Goal: Information Seeking & Learning: Learn about a topic

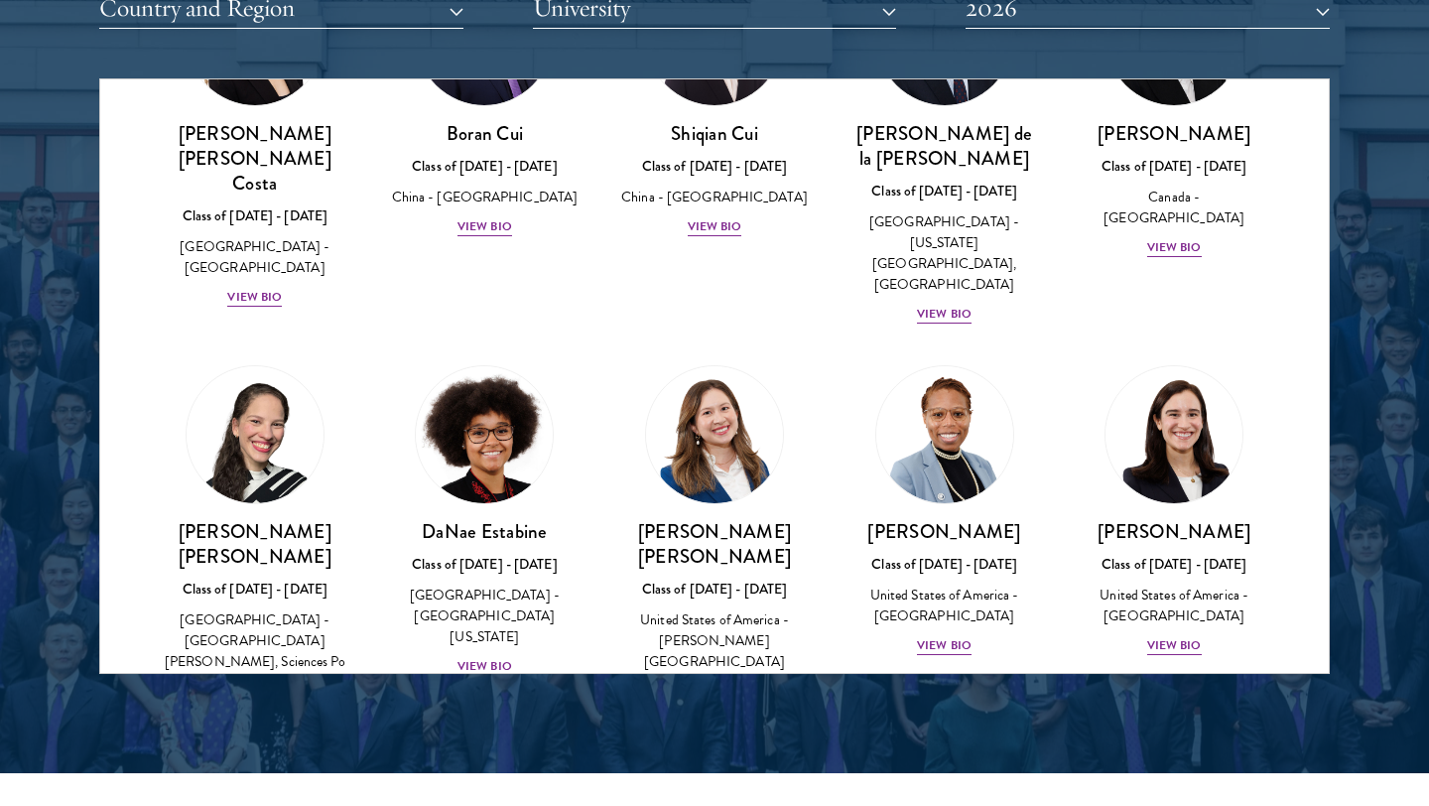
scroll to position [2458, 0]
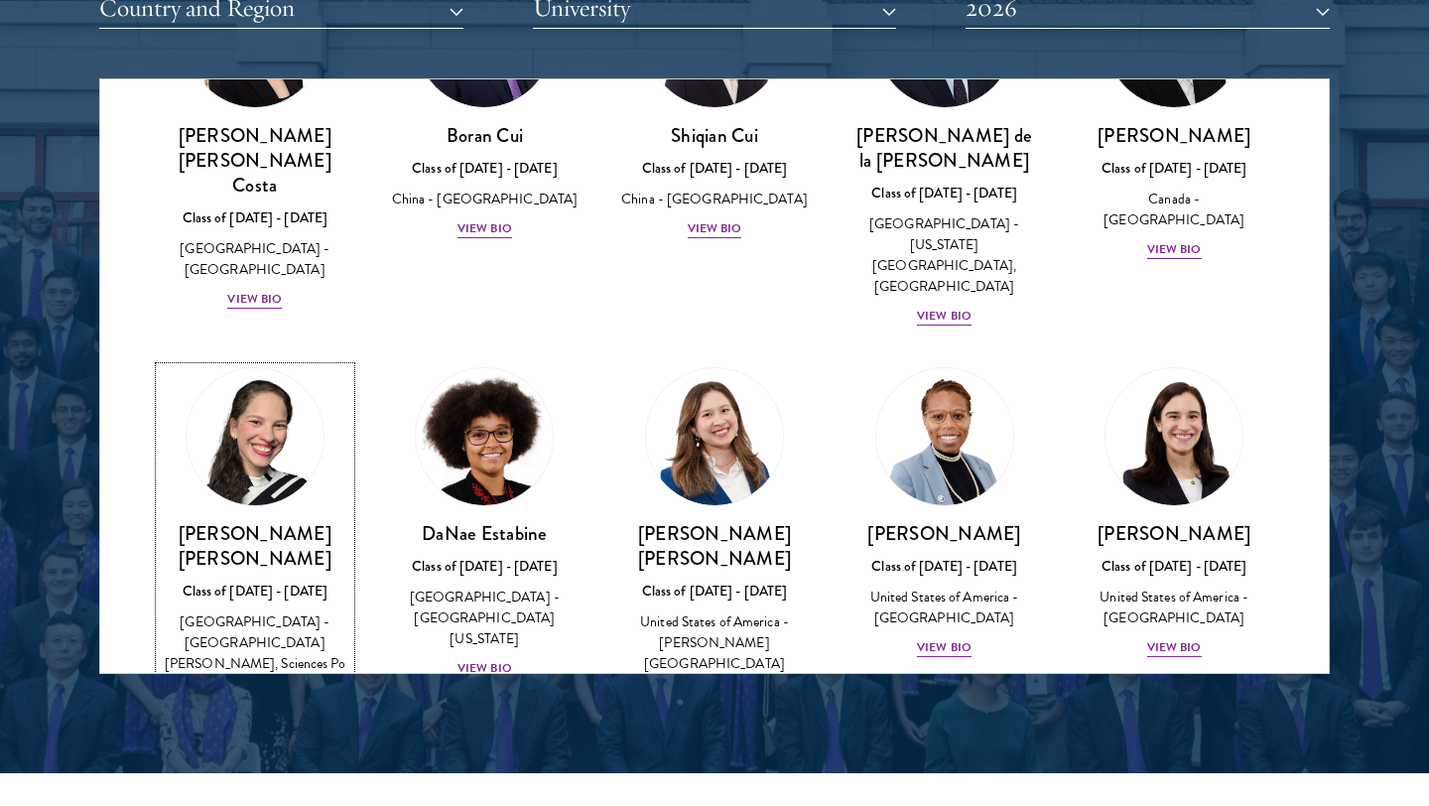
click at [248, 684] on div "View Bio" at bounding box center [254, 693] width 55 height 19
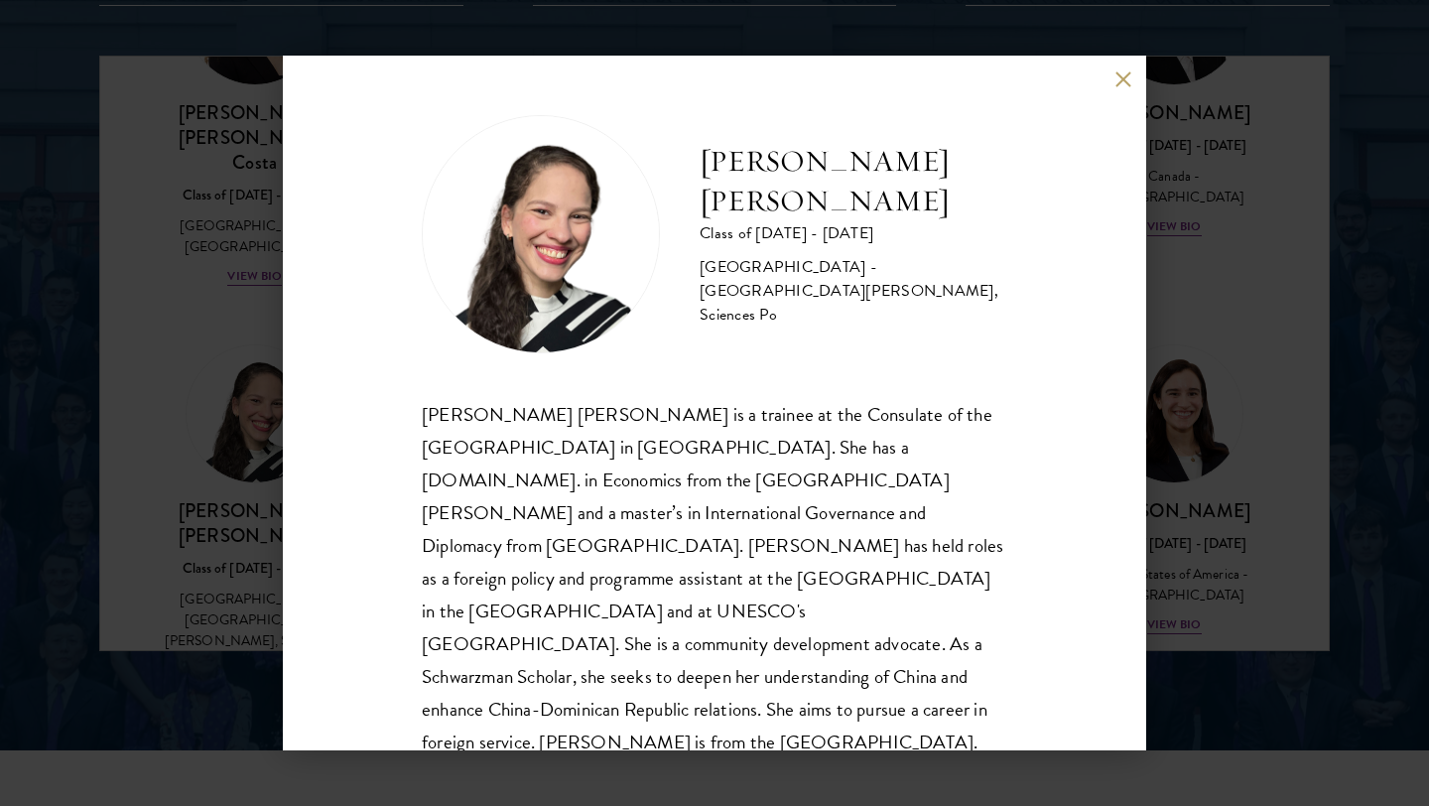
click at [1128, 75] on button at bounding box center [1122, 78] width 17 height 17
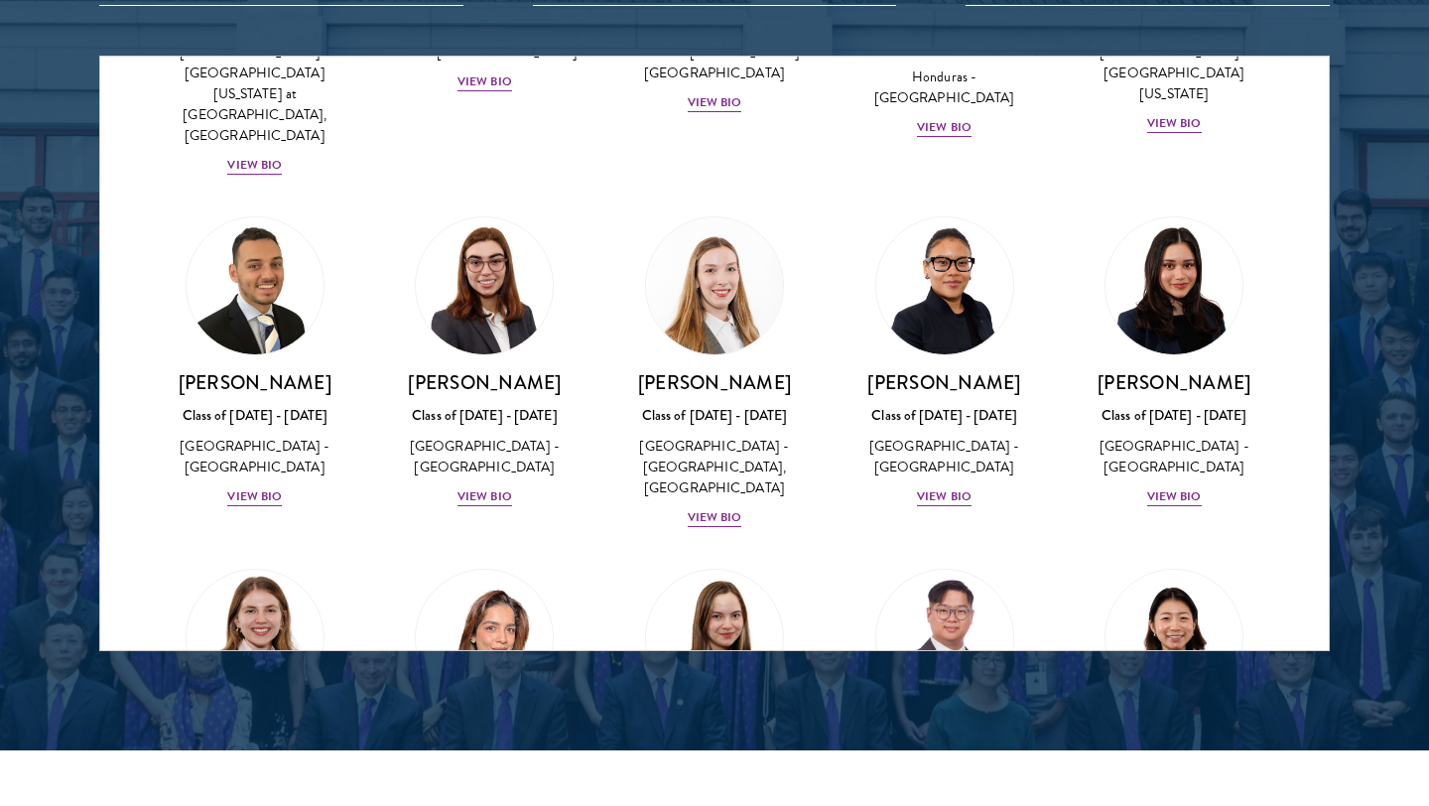
scroll to position [4556, 0]
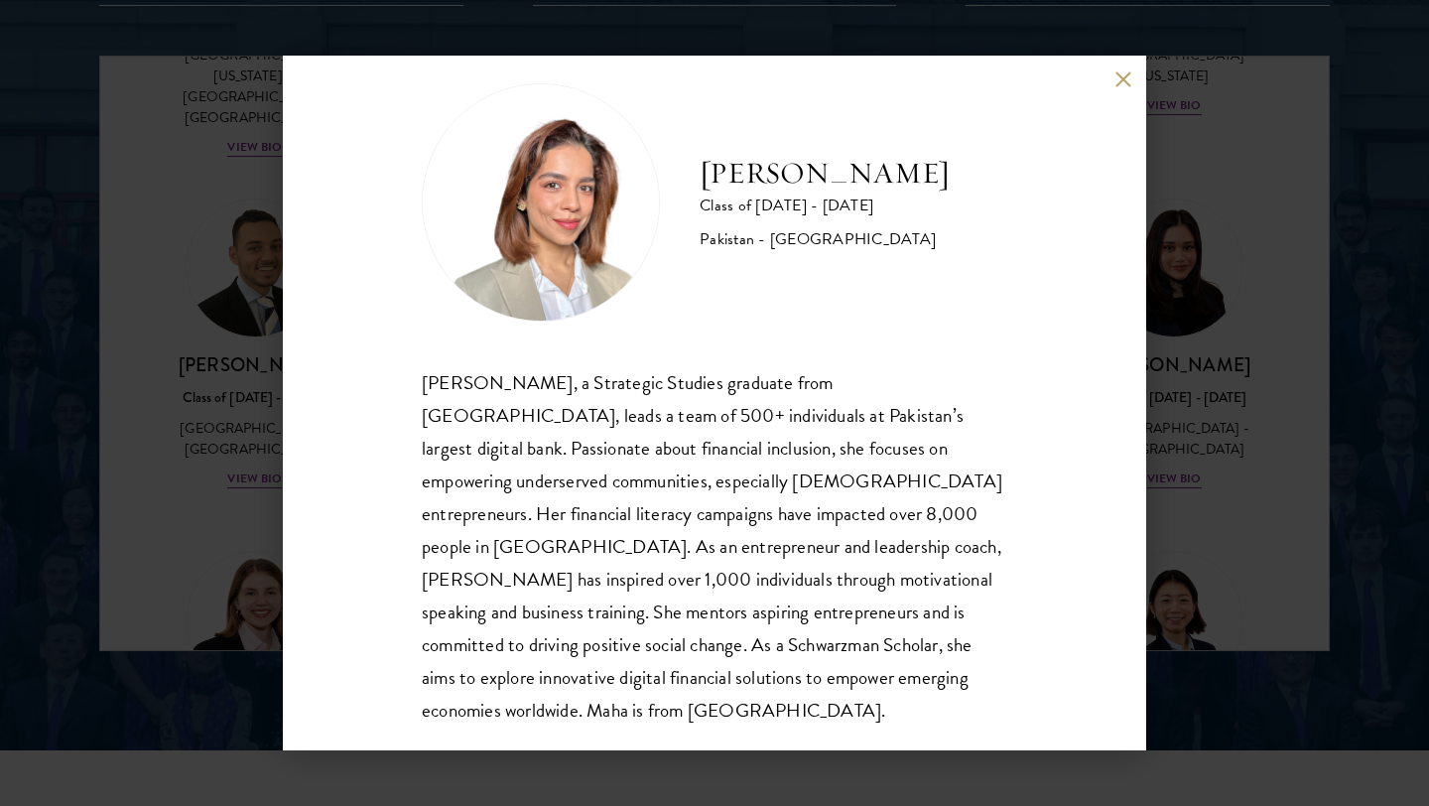
scroll to position [35, 0]
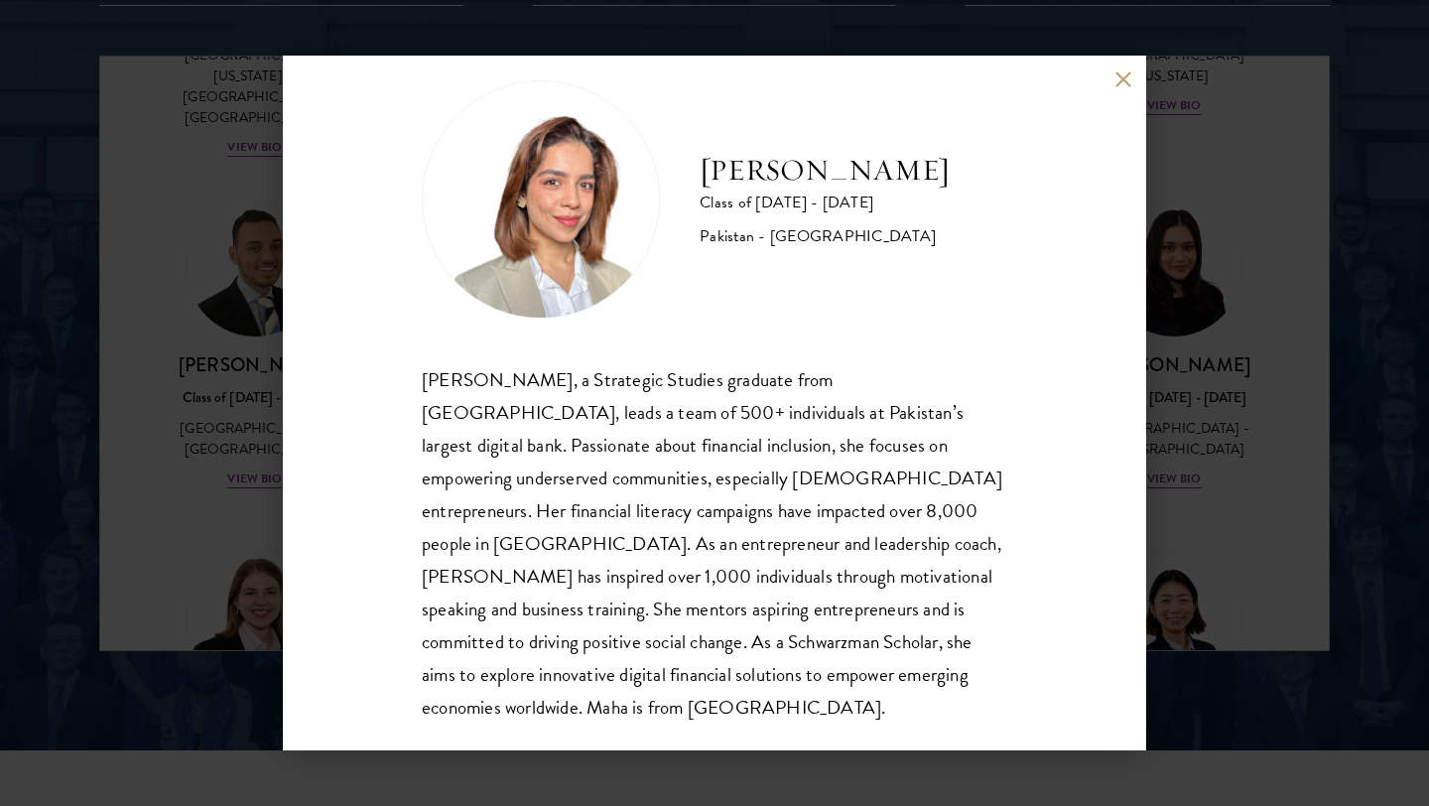
click at [1113, 82] on div "Maha Latif Class of 2025 - 2026 Pakistan - National Defence University Maha Lat…" at bounding box center [714, 403] width 863 height 695
click at [1122, 76] on button at bounding box center [1122, 78] width 17 height 17
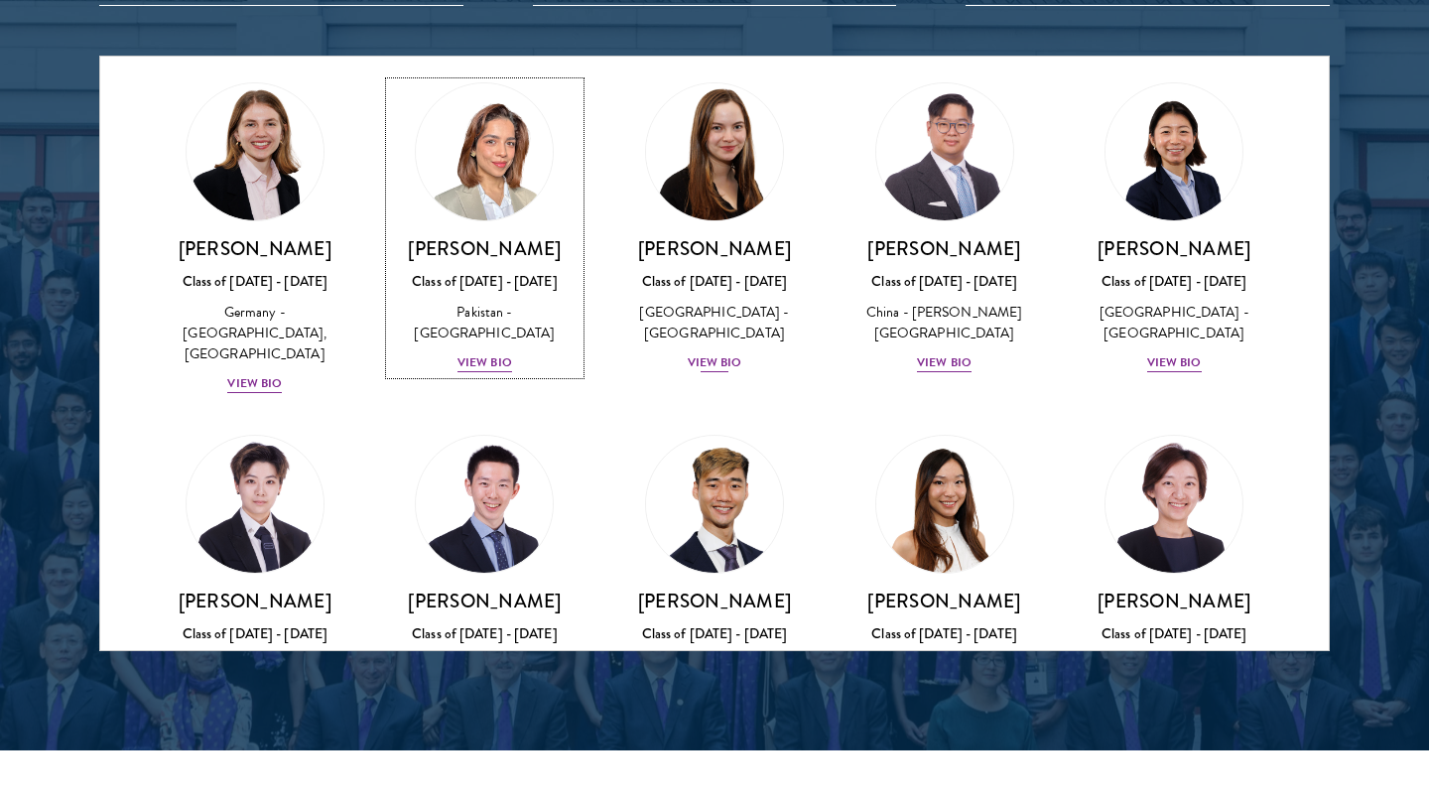
scroll to position [5031, 0]
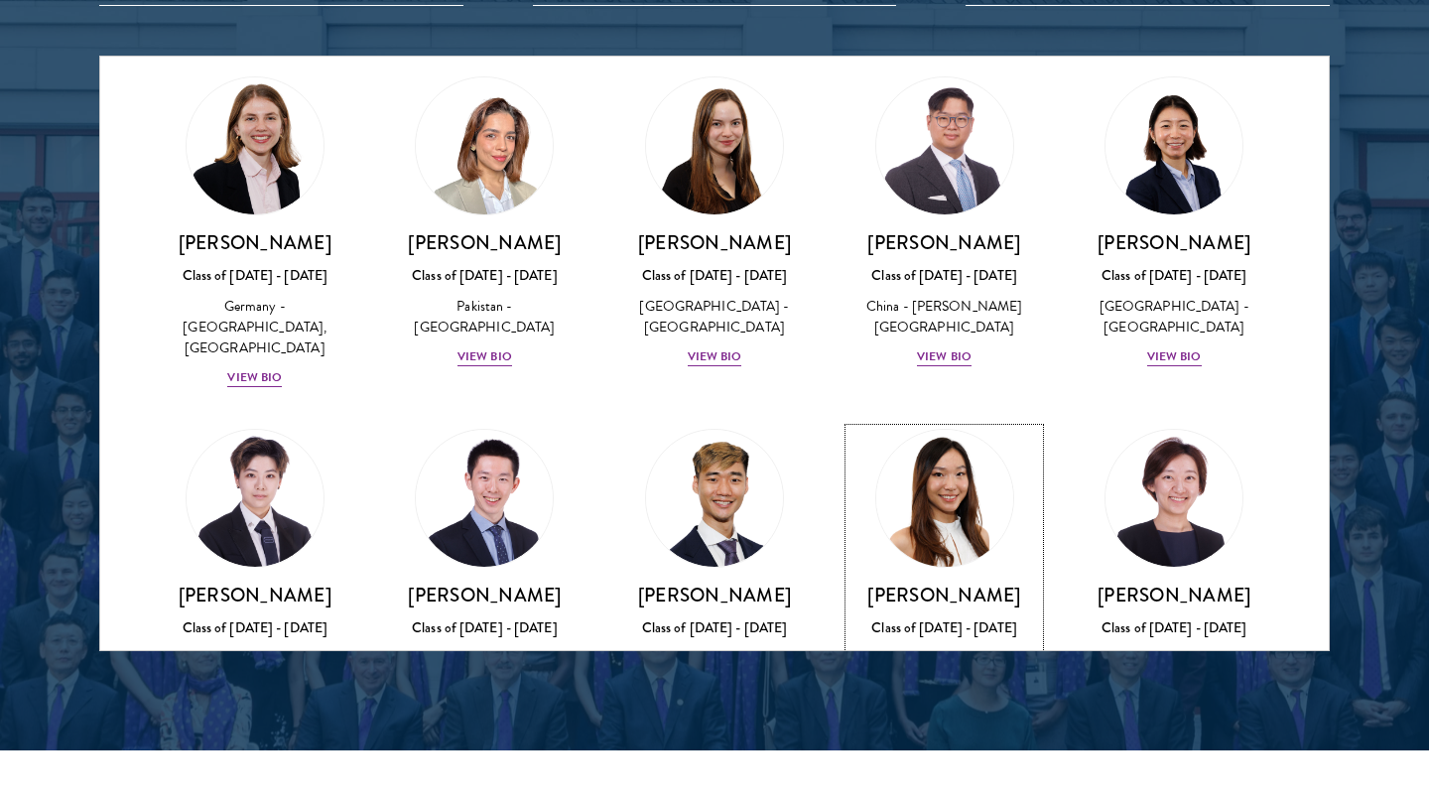
click at [944, 700] on div "View Bio" at bounding box center [944, 709] width 55 height 19
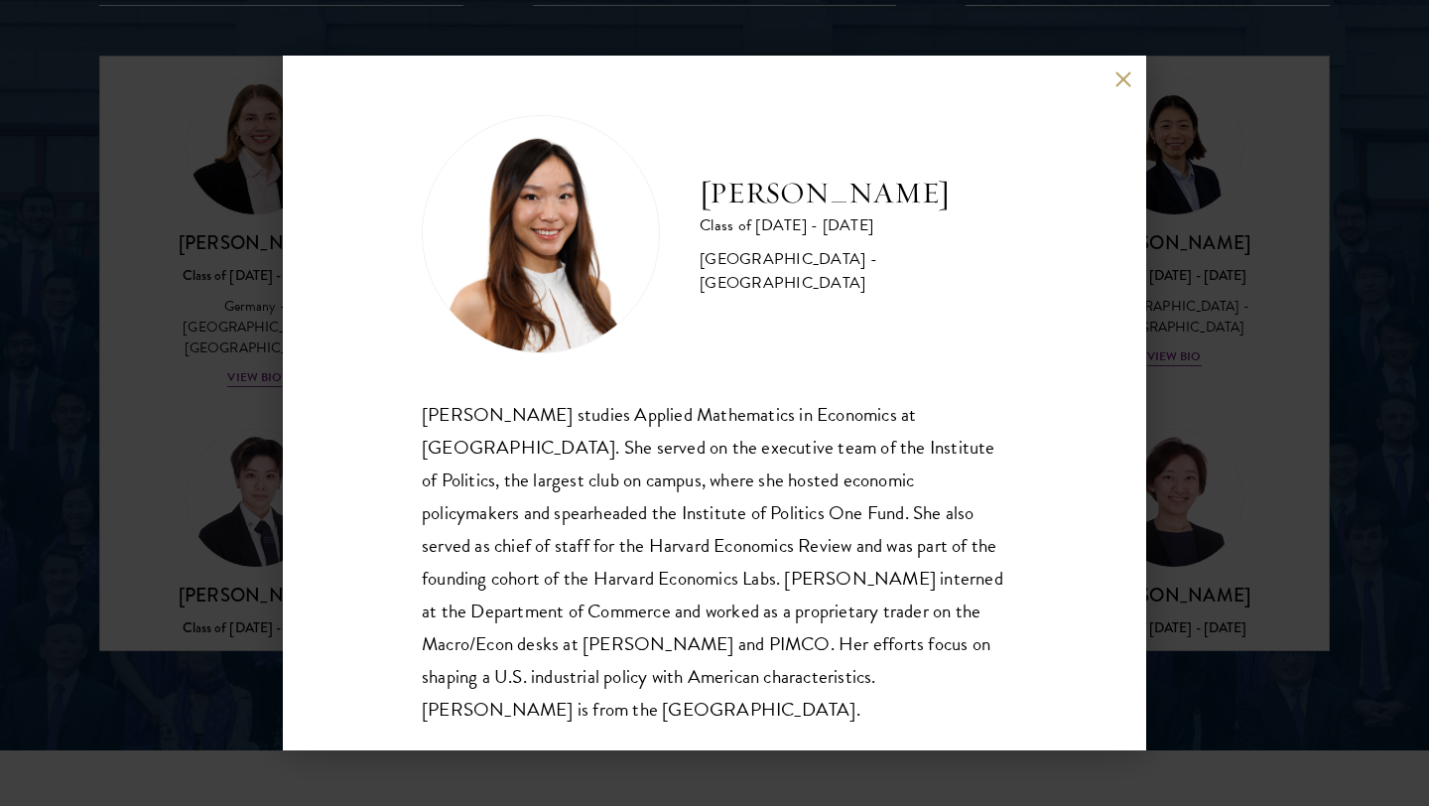
scroll to position [2, 0]
click at [1124, 80] on button at bounding box center [1122, 78] width 17 height 17
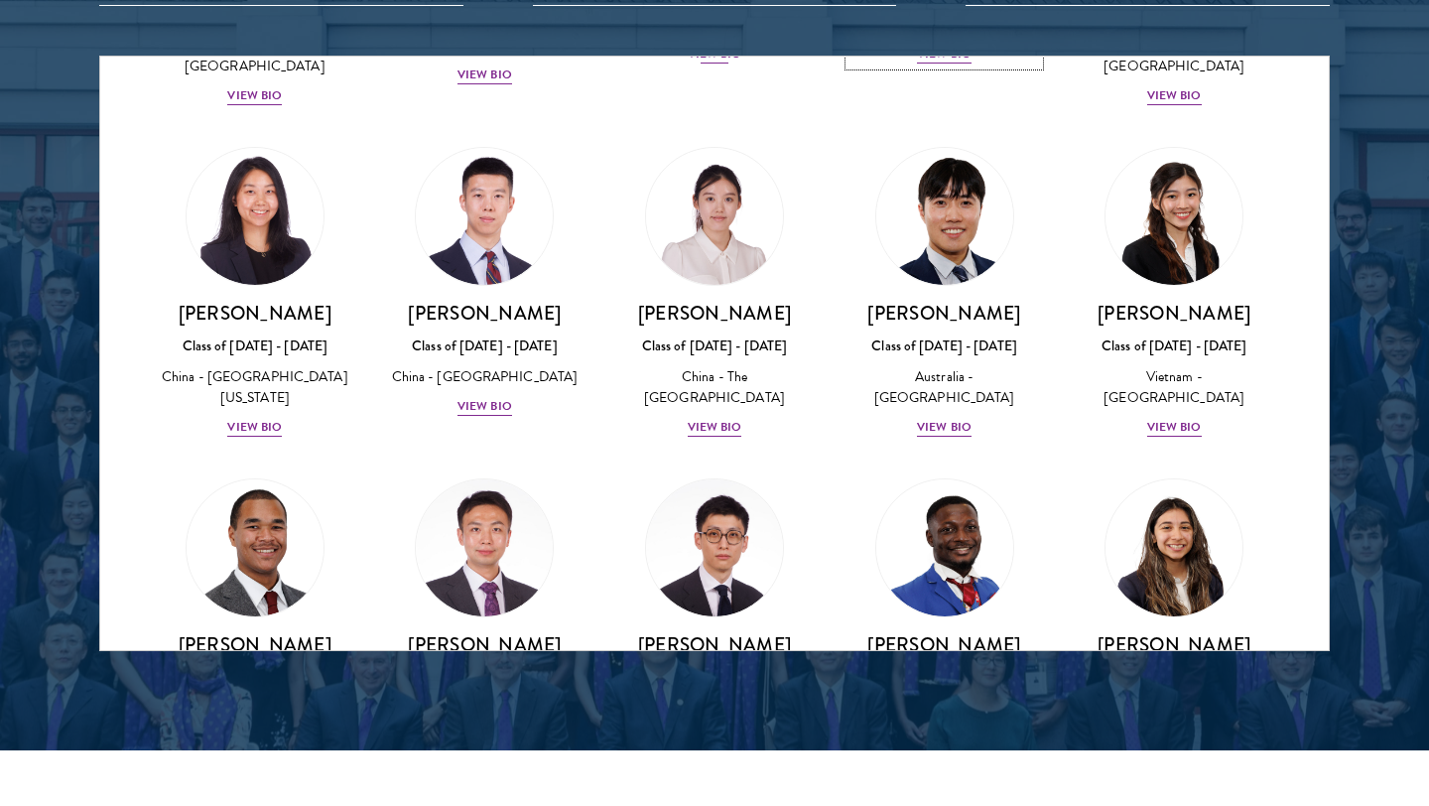
scroll to position [5687, 0]
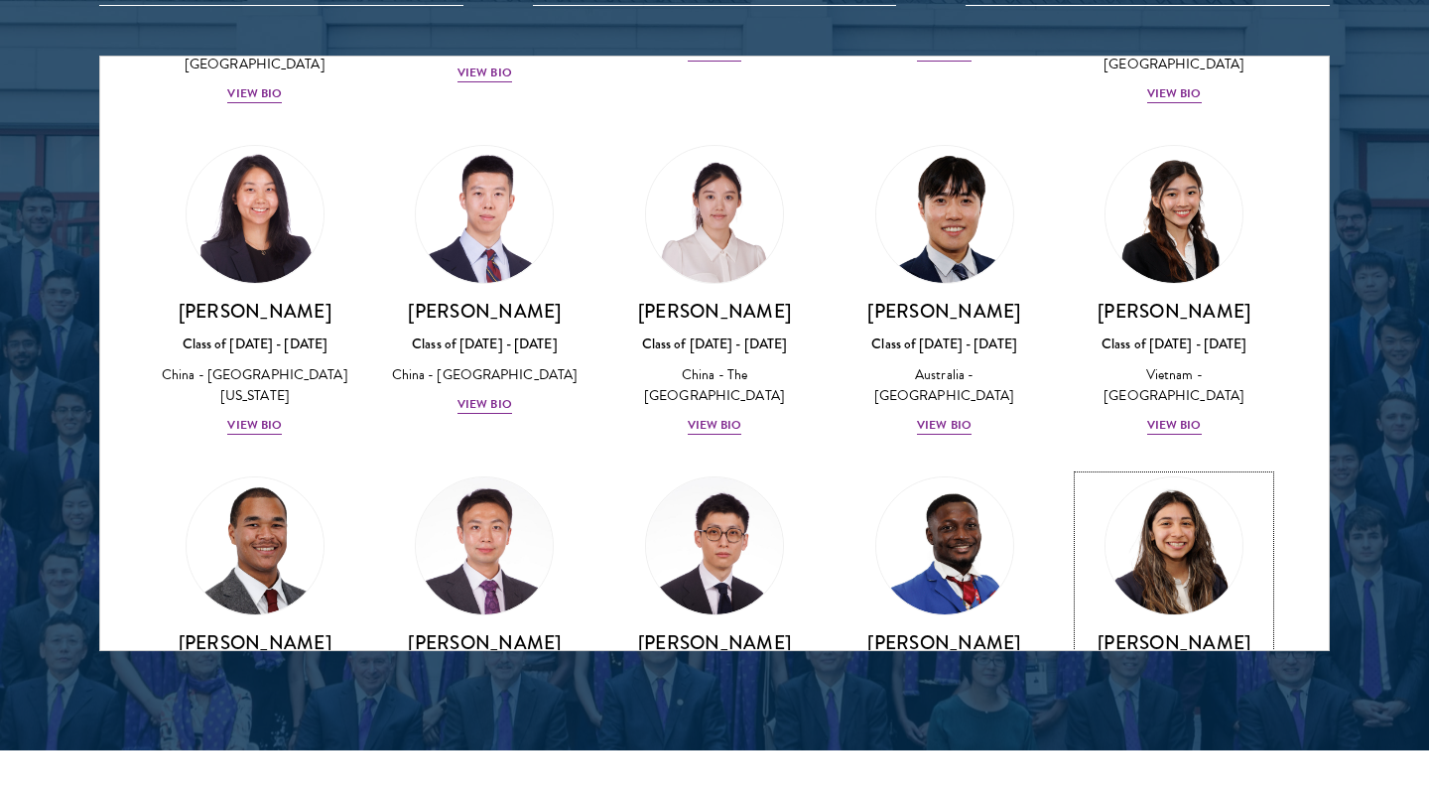
click at [1169, 805] on div "View Bio" at bounding box center [1174, 819] width 55 height 19
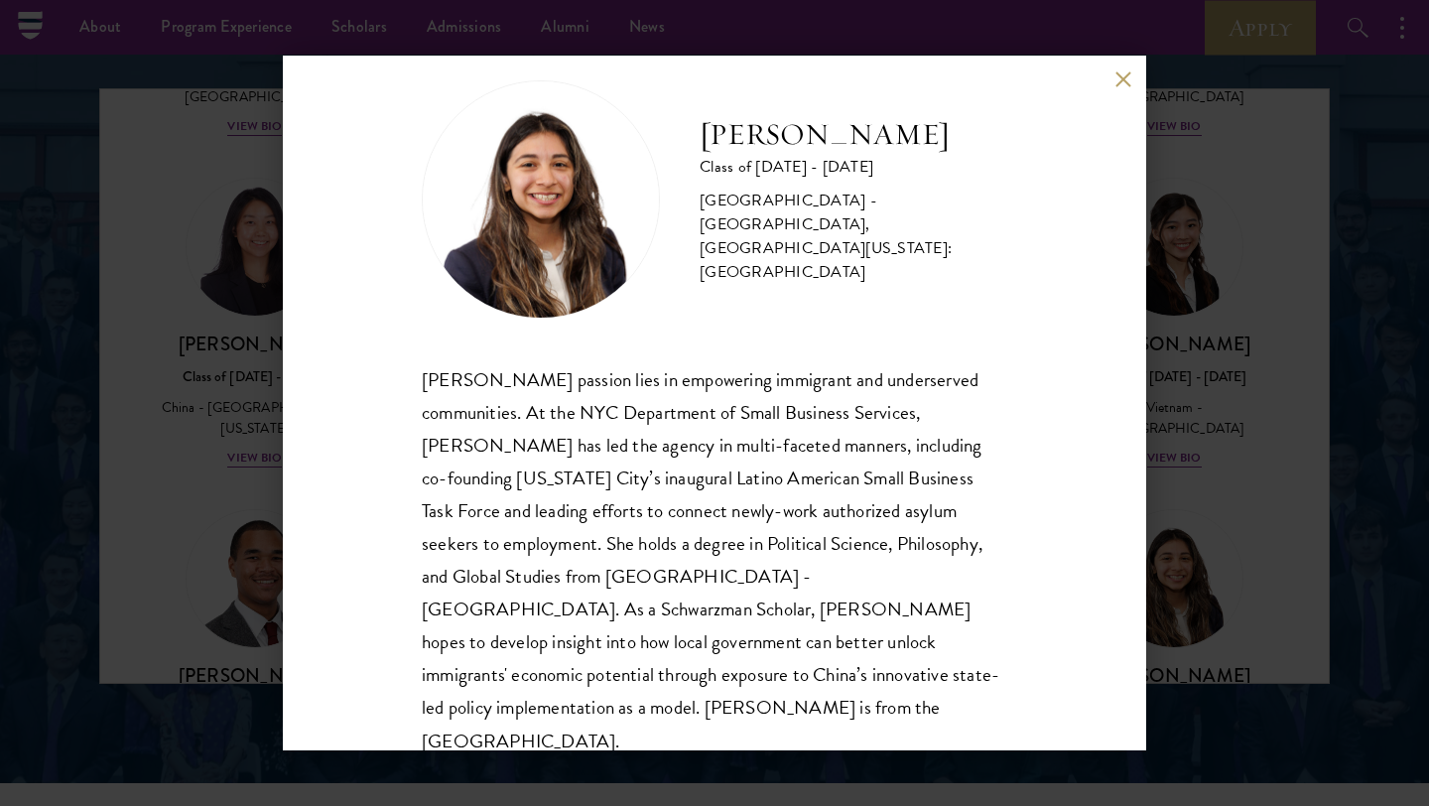
scroll to position [2527, 0]
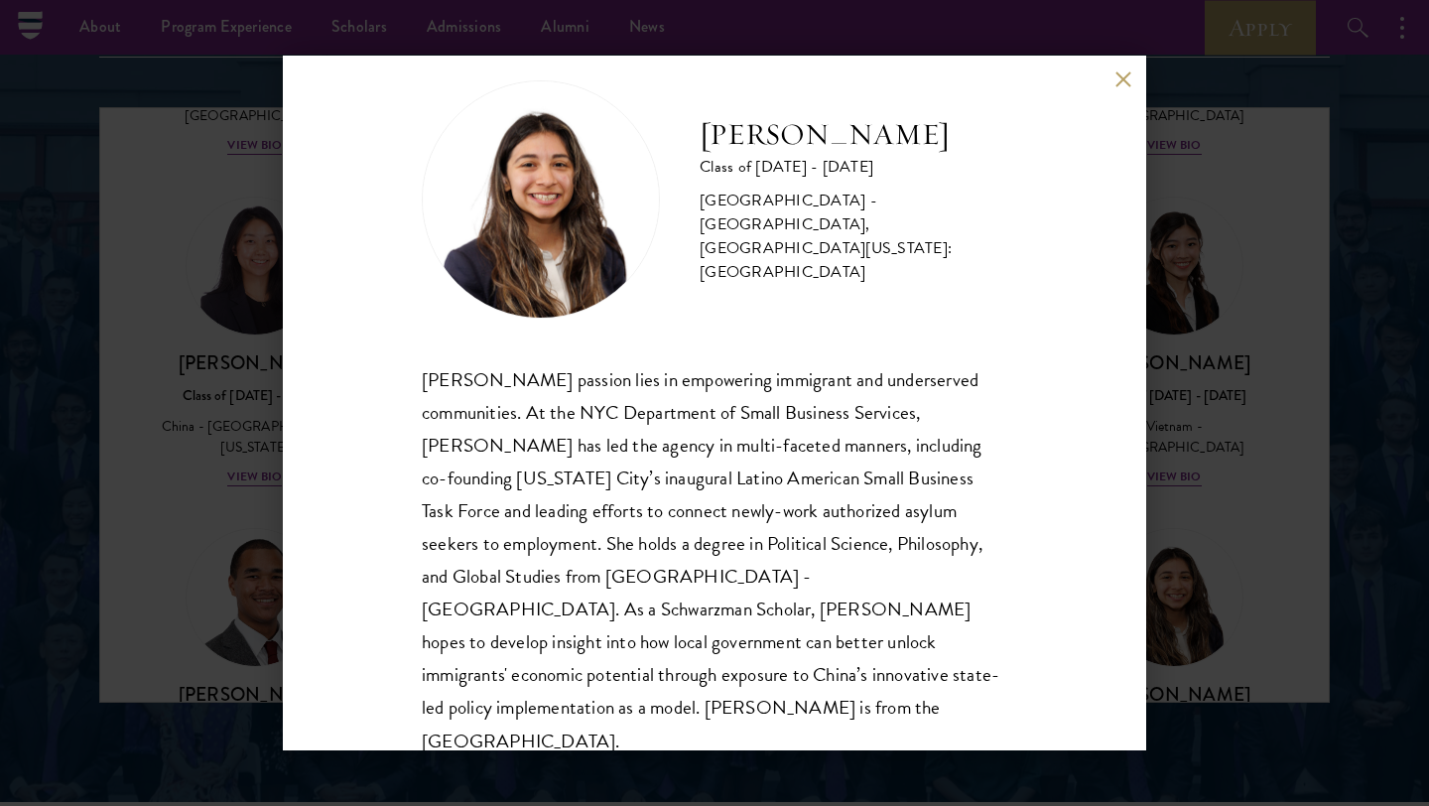
click at [1121, 71] on button at bounding box center [1122, 78] width 17 height 17
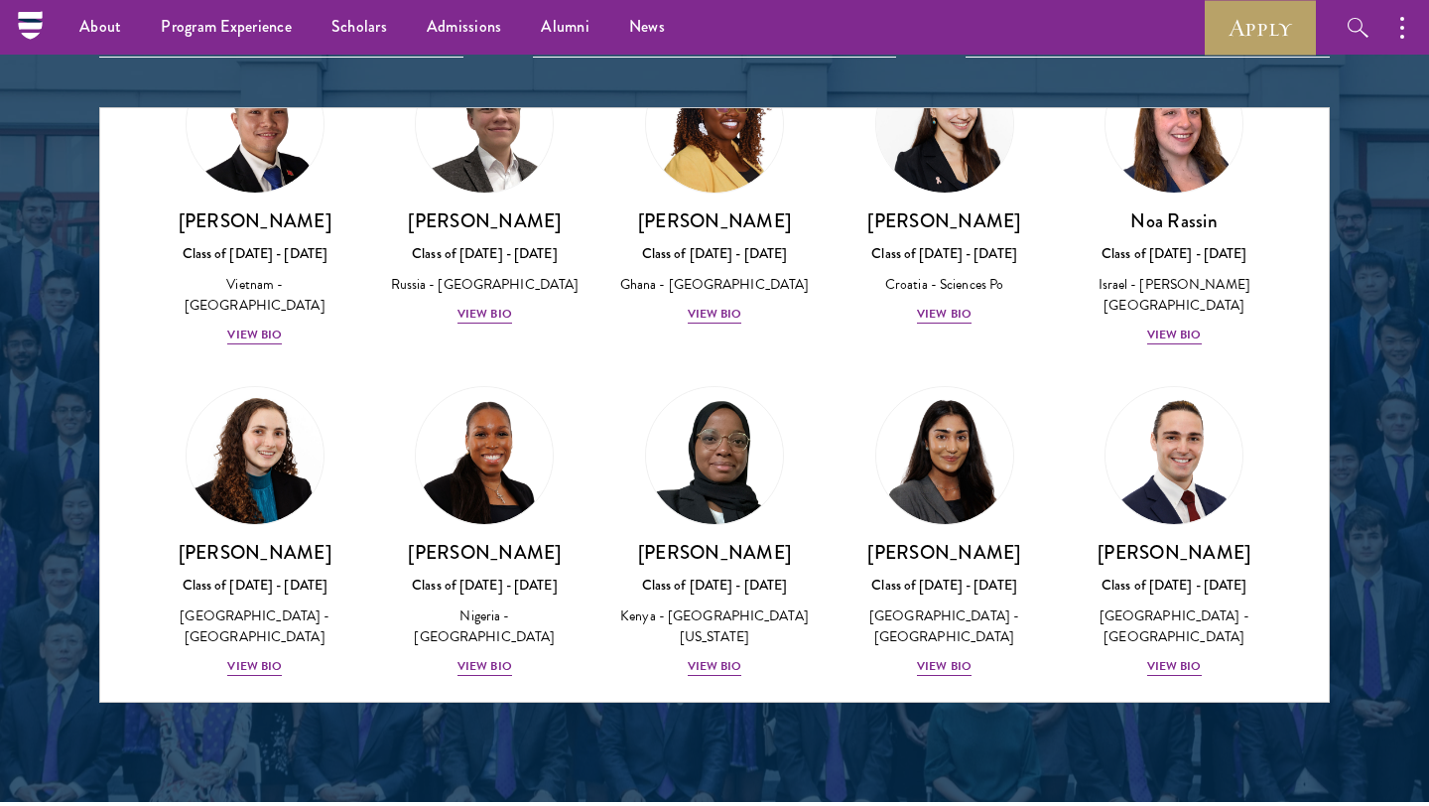
scroll to position [7697, 0]
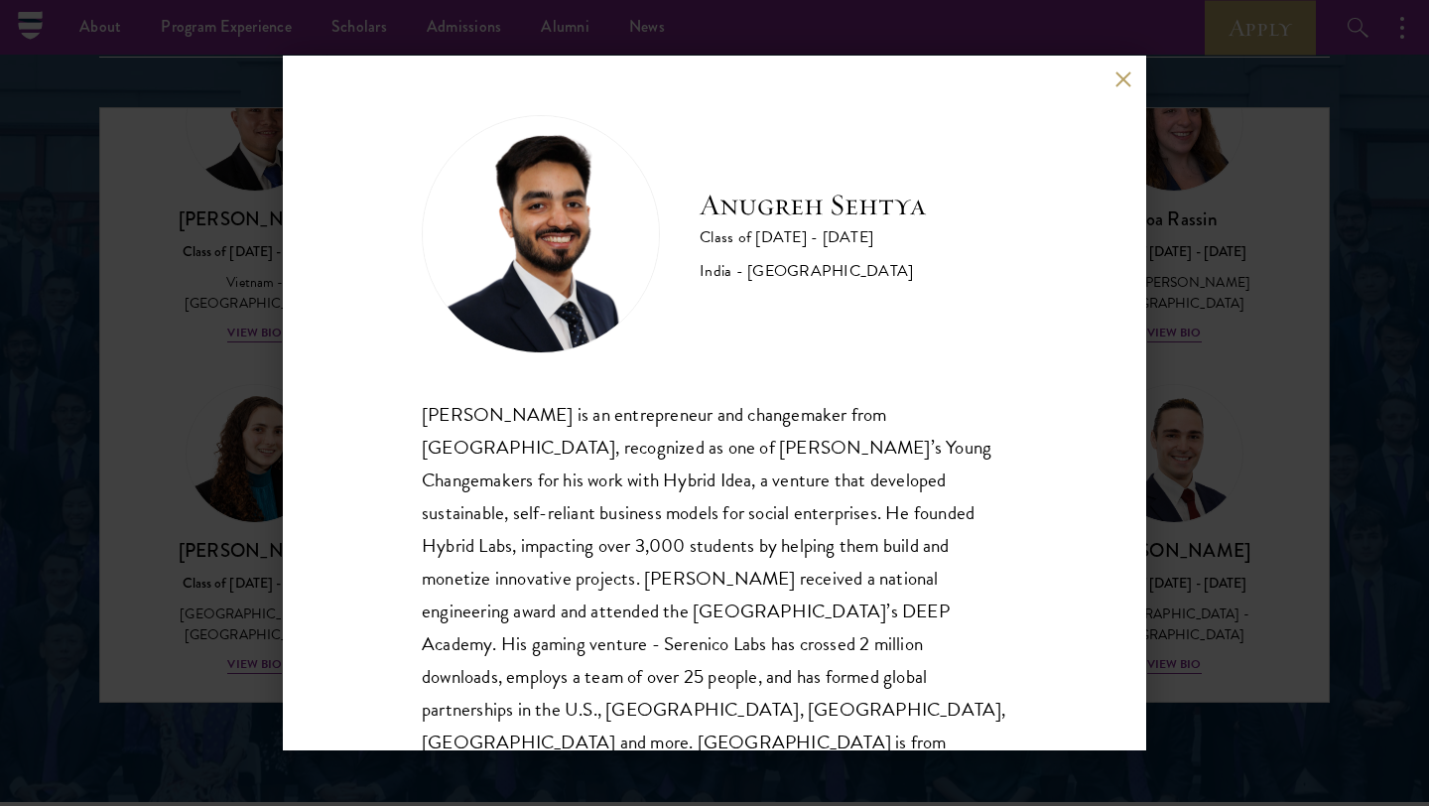
scroll to position [35, 0]
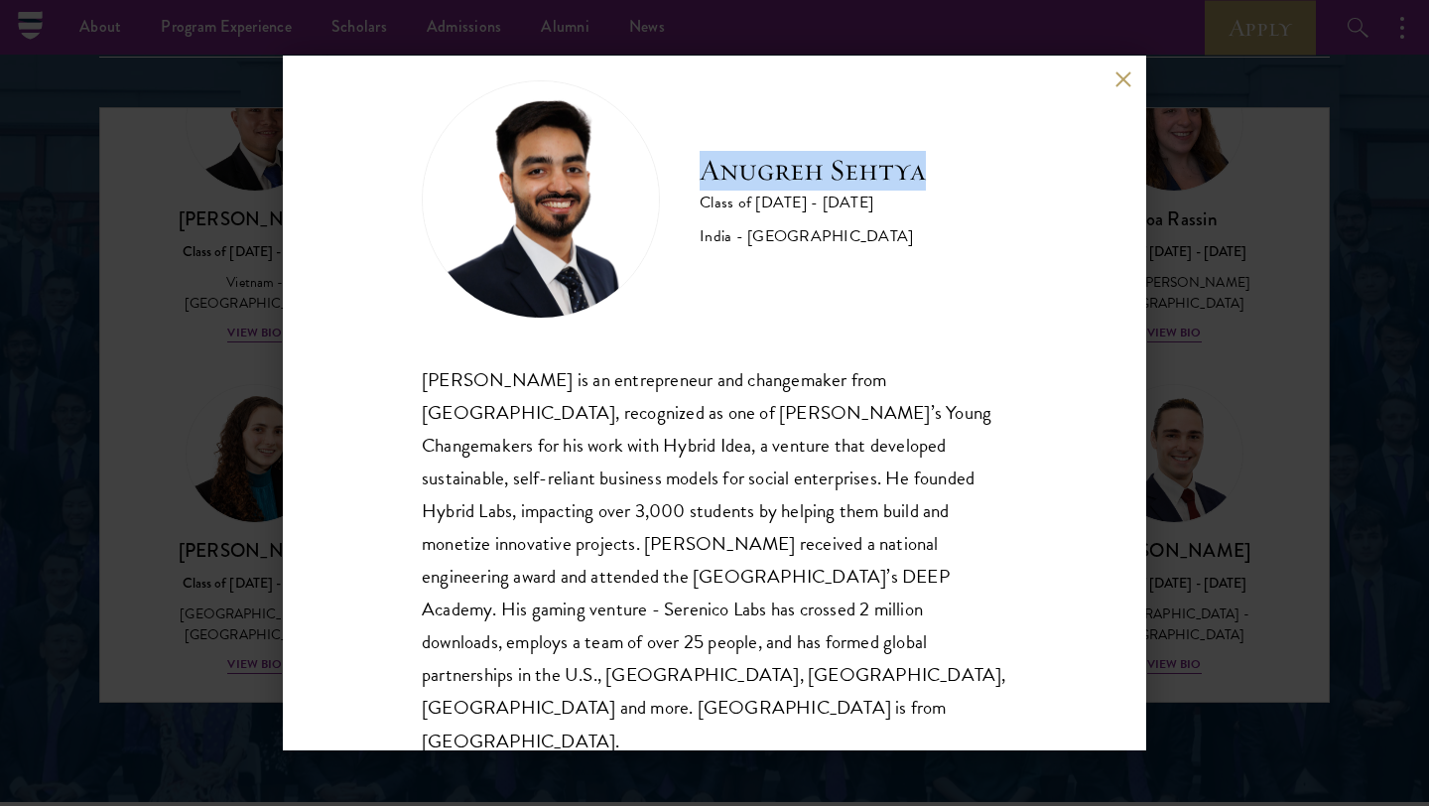
drag, startPoint x: 705, startPoint y: 172, endPoint x: 940, endPoint y: 179, distance: 234.3
click at [940, 179] on div "Anugreh Sehtya Class of 2025 - 2026 India - SRM University" at bounding box center [714, 199] width 585 height 238
copy h2 "Anugreh Sehtya"
click at [1122, 75] on button at bounding box center [1122, 78] width 17 height 17
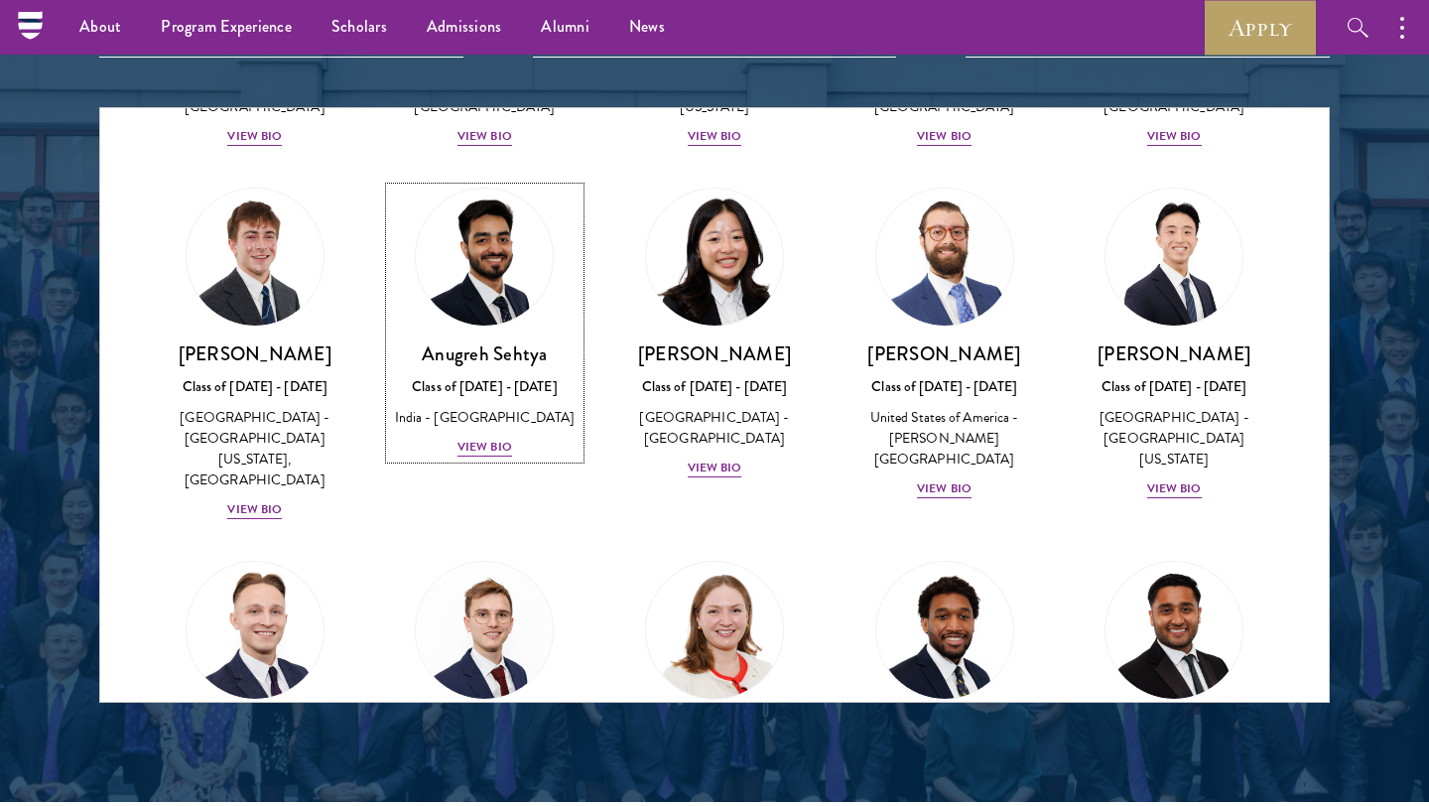
scroll to position [8225, 0]
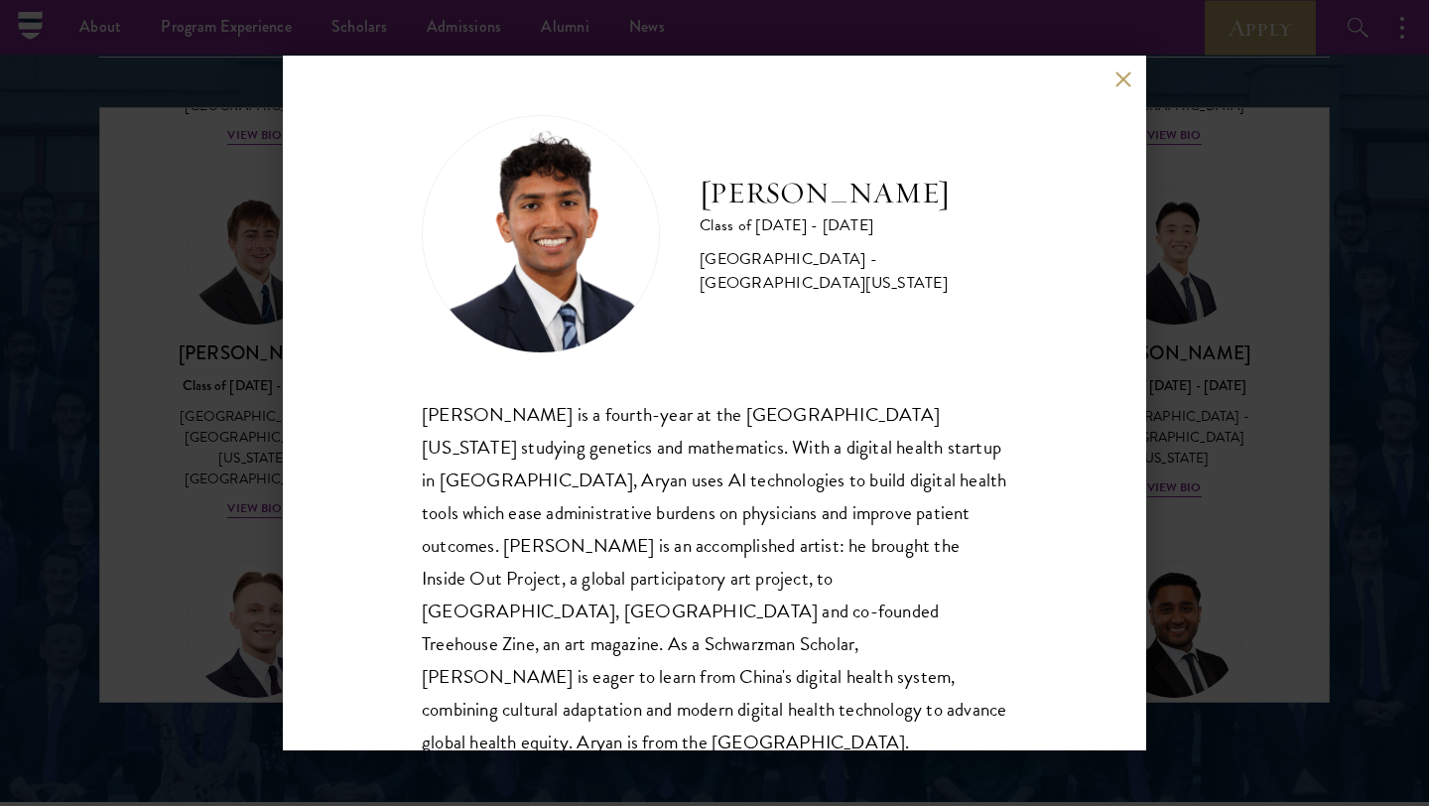
scroll to position [2, 0]
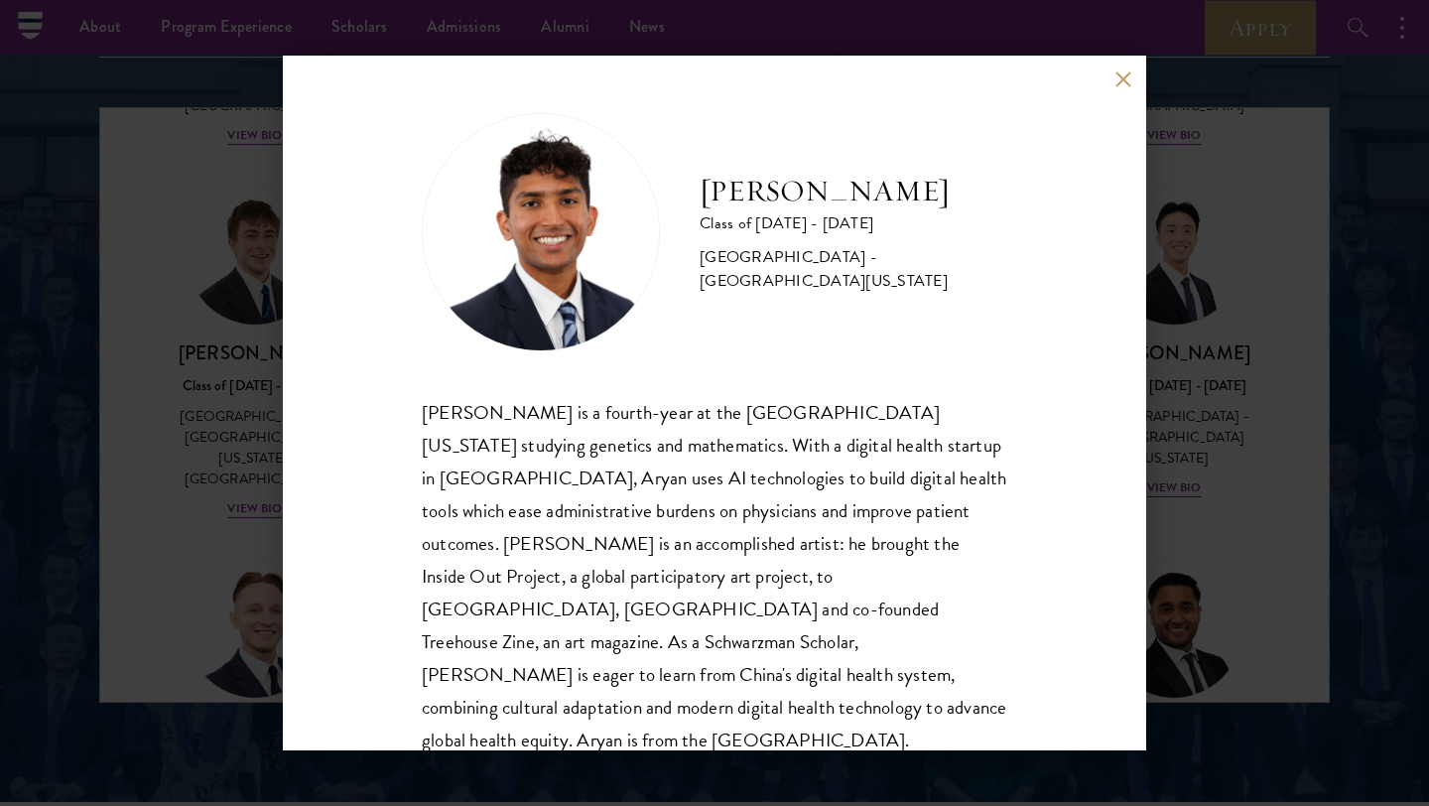
click at [1119, 74] on button at bounding box center [1122, 78] width 17 height 17
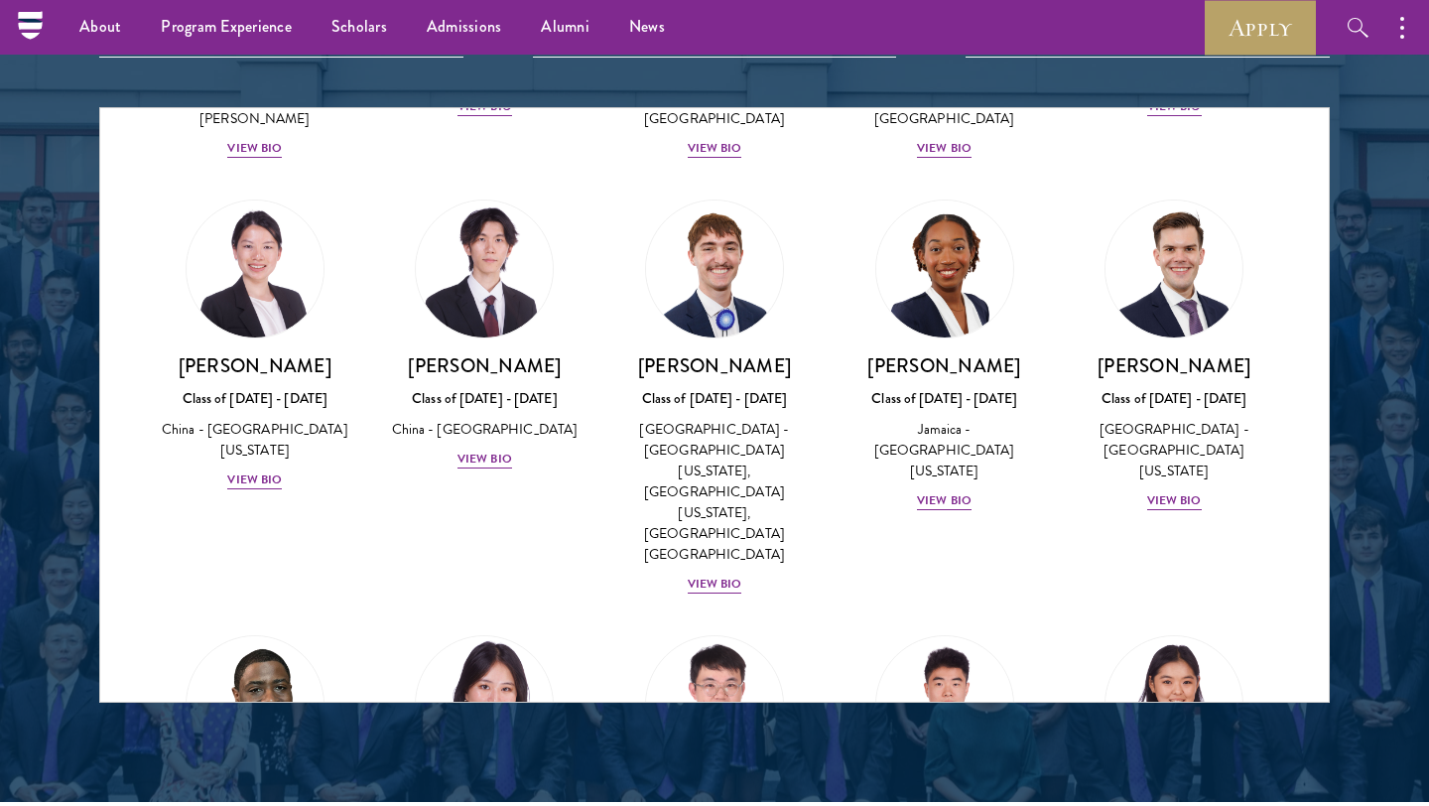
scroll to position [9692, 0]
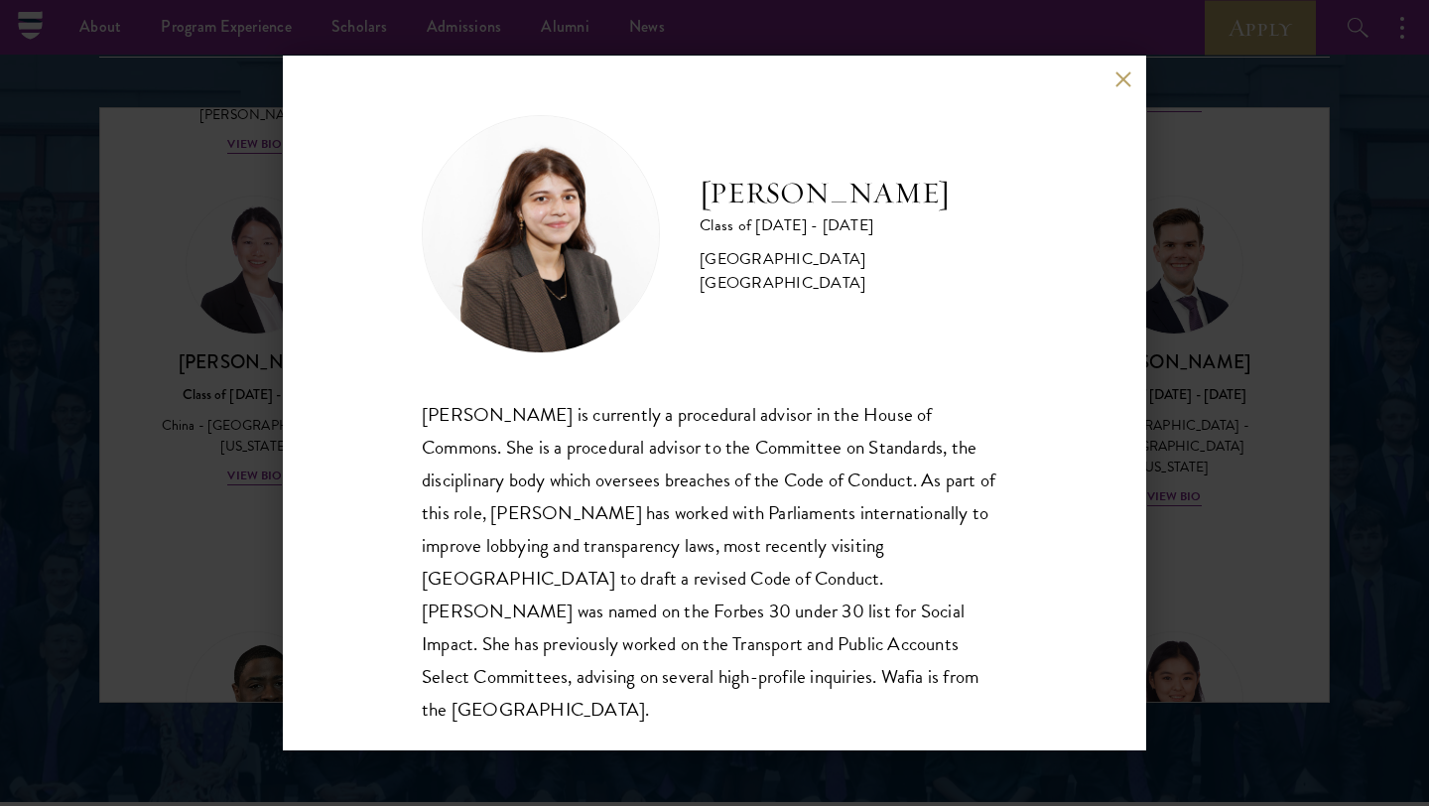
click at [1195, 298] on div "Wafia Zia Class of 2025 - 2026 United Kingdom - University College London Wafia…" at bounding box center [714, 403] width 1429 height 806
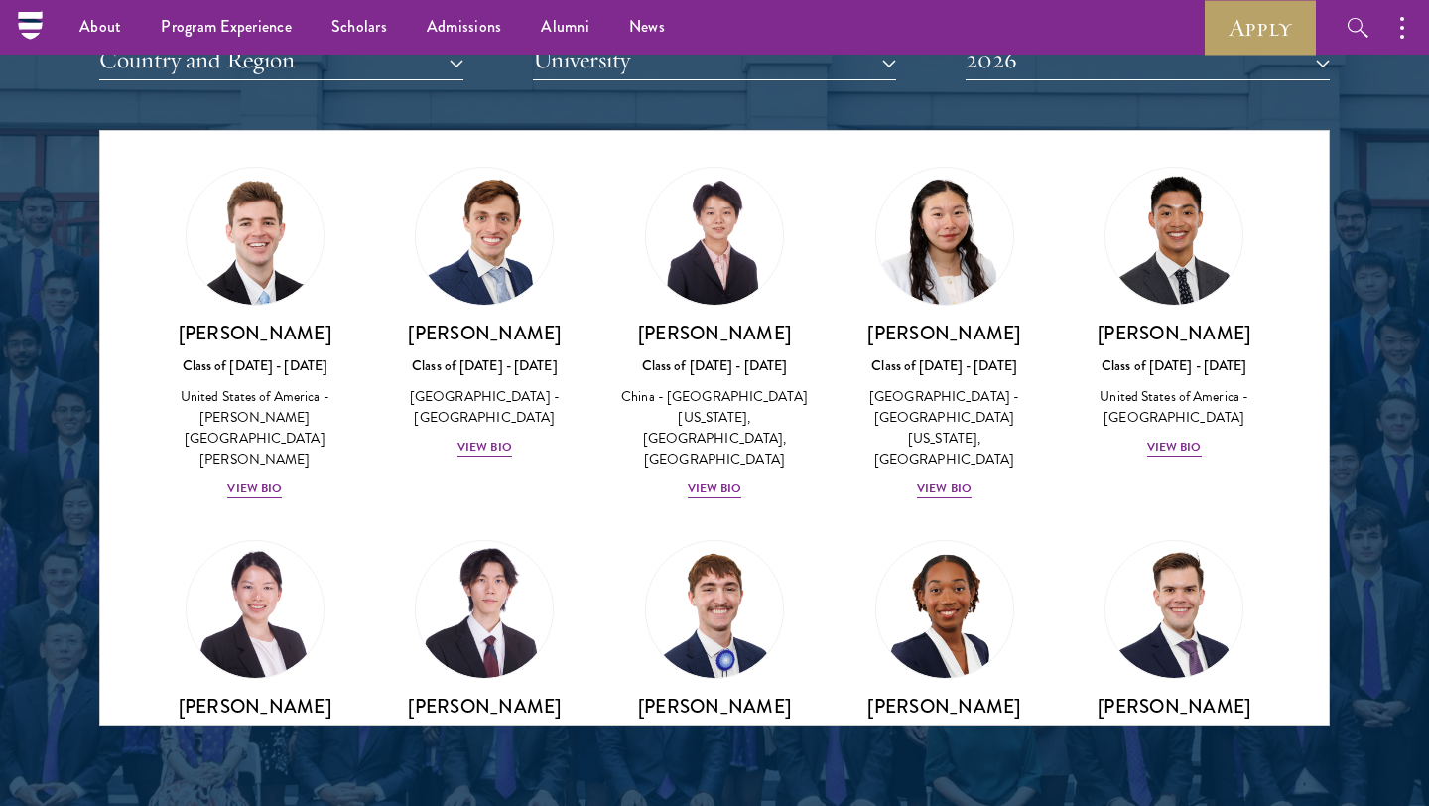
scroll to position [9369, 0]
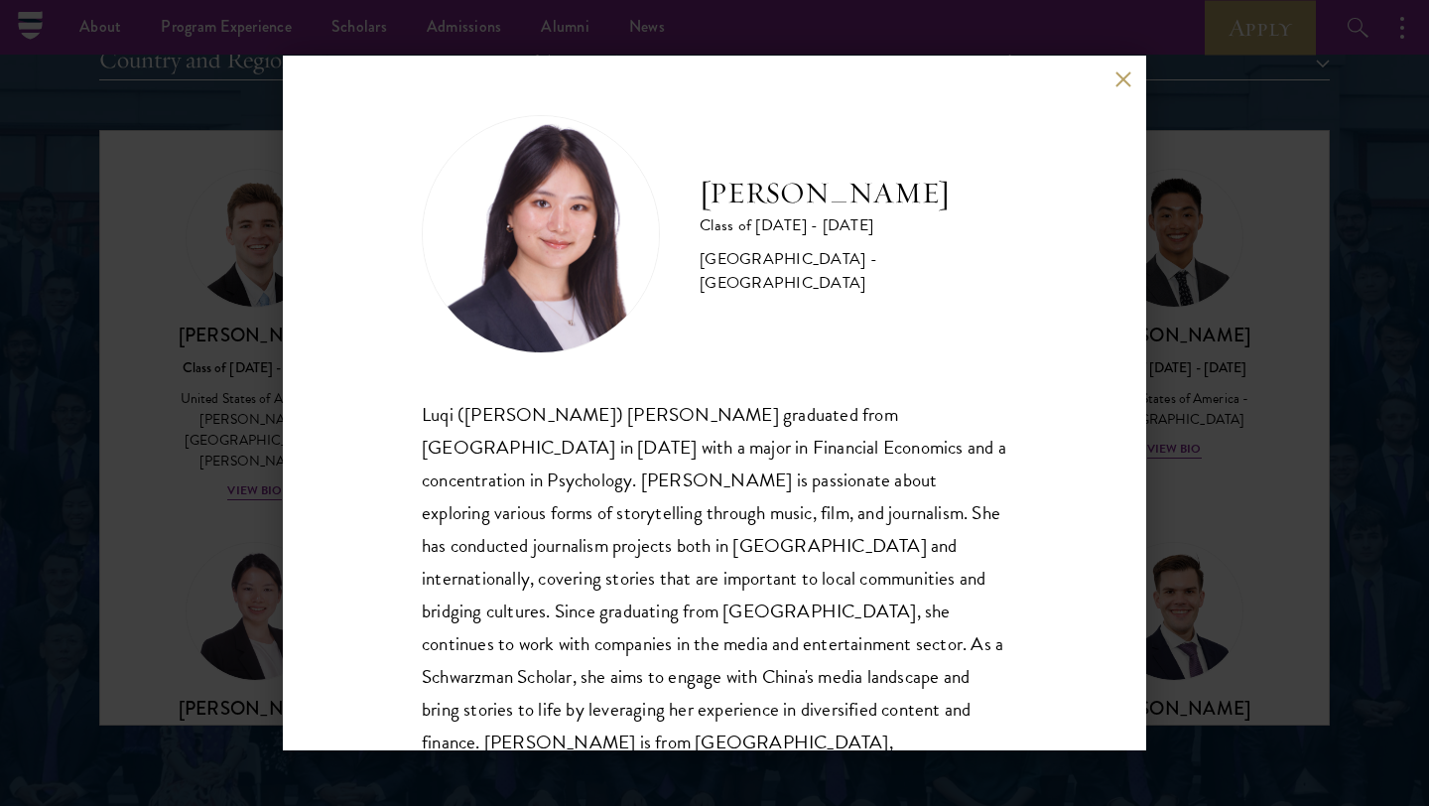
click at [1125, 68] on div "Eva Wu Class of 2025 - 2026 China - Columbia University Luqi (Eva) Wu graduated…" at bounding box center [714, 403] width 863 height 695
click at [1125, 78] on button at bounding box center [1122, 78] width 17 height 17
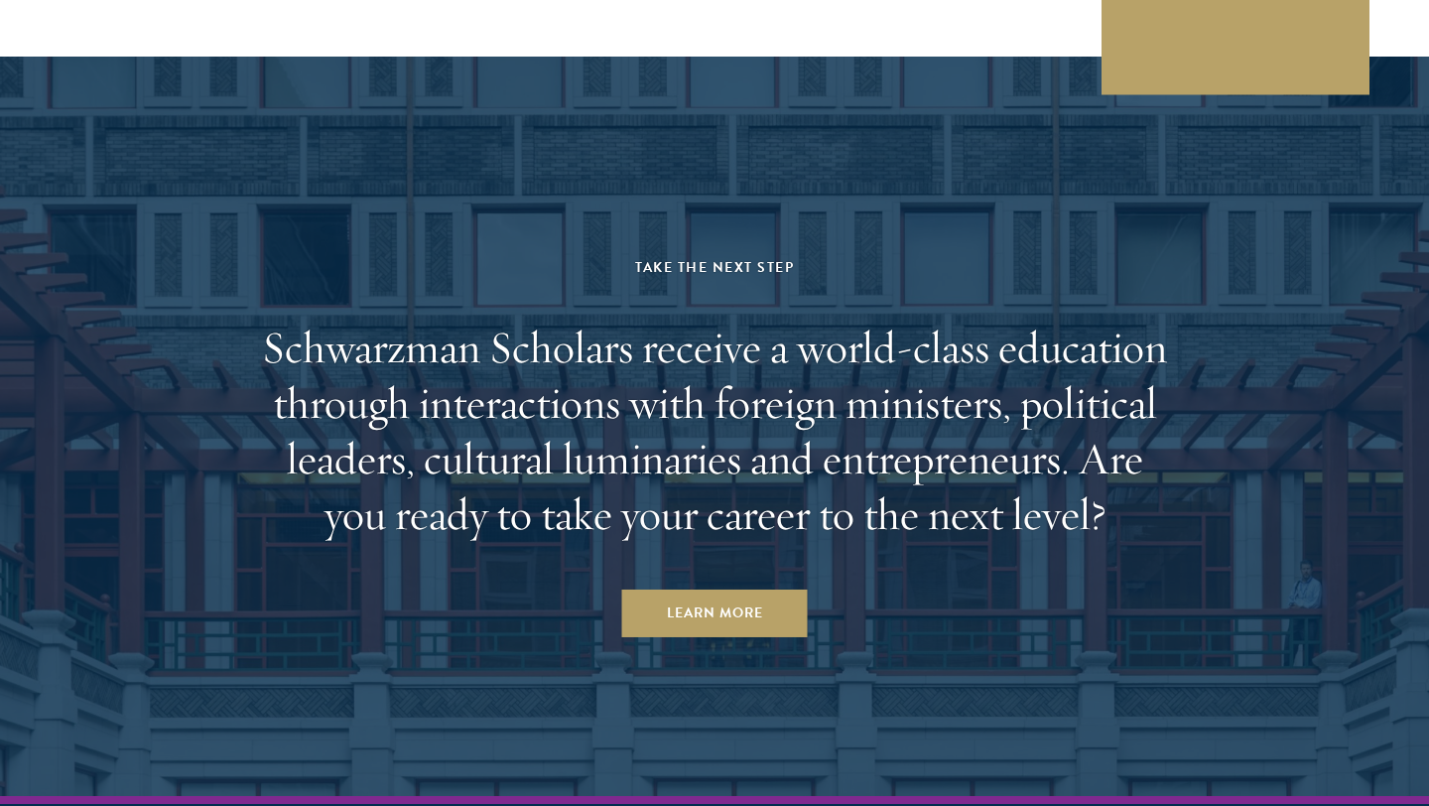
scroll to position [6115, 0]
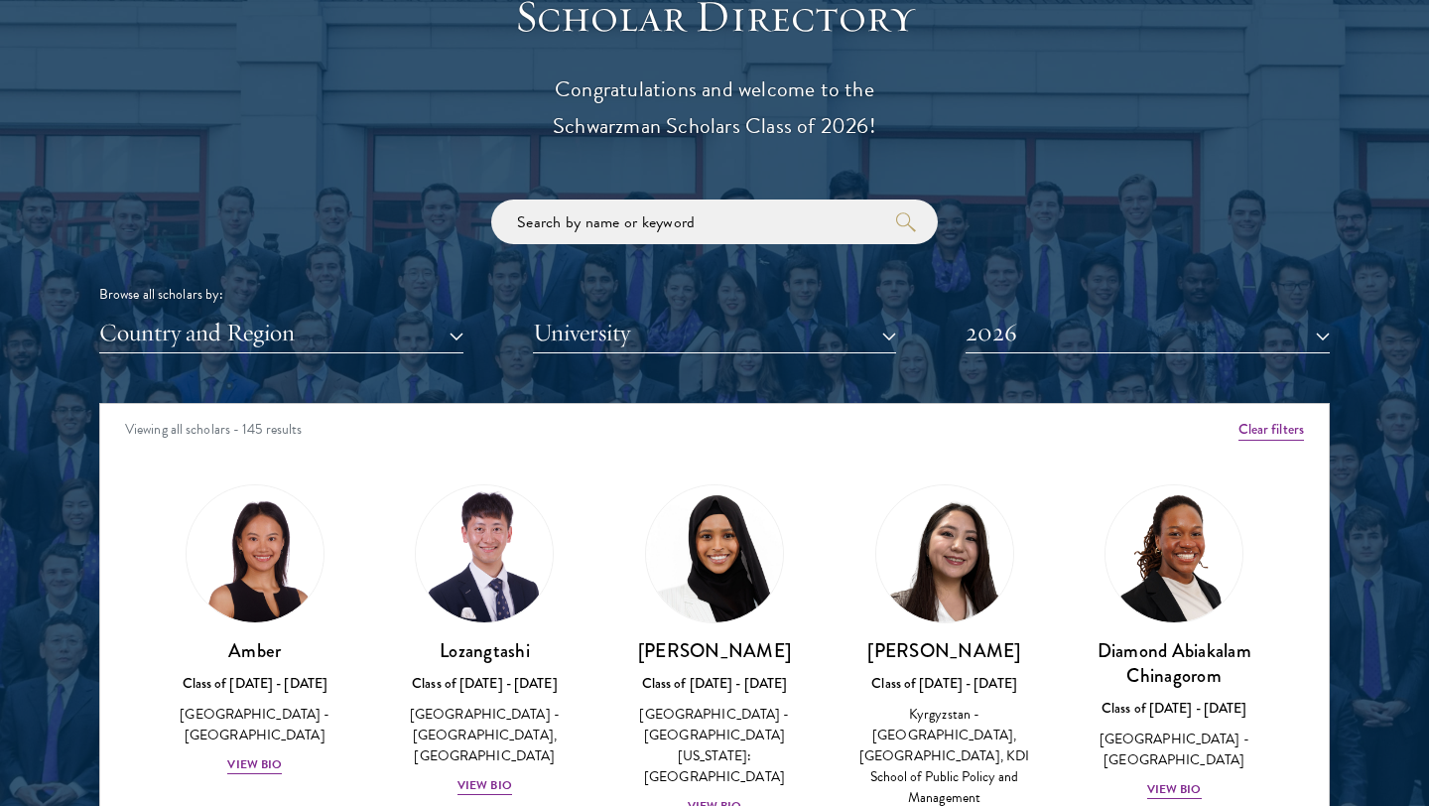
scroll to position [2469, 0]
